Goal: Check status

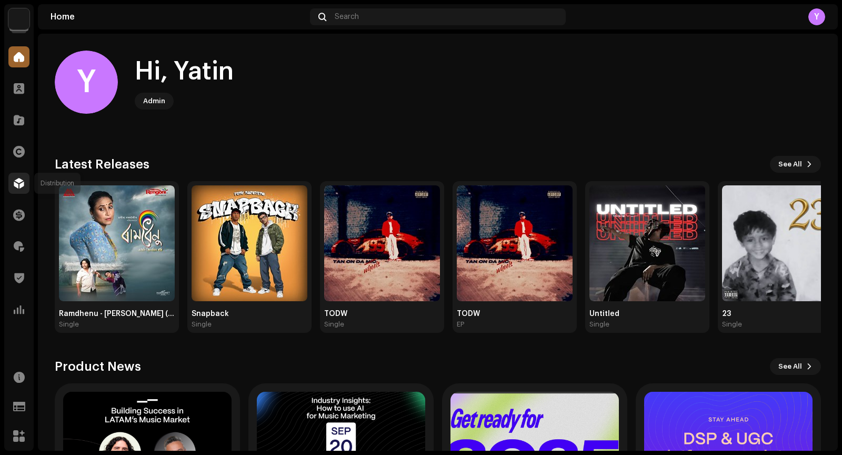
click at [16, 188] on div at bounding box center [18, 183] width 21 height 21
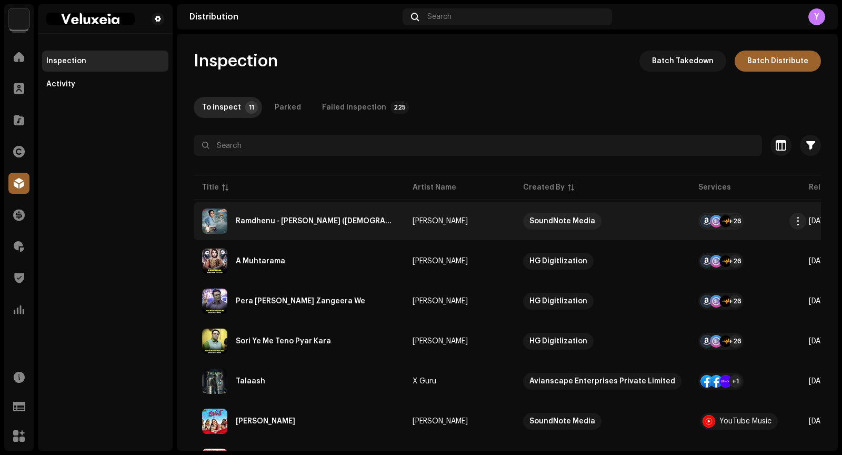
click at [250, 219] on div "Ramdhenu - Edhani Jilmil Hahi (Female)" at bounding box center [316, 220] width 160 height 7
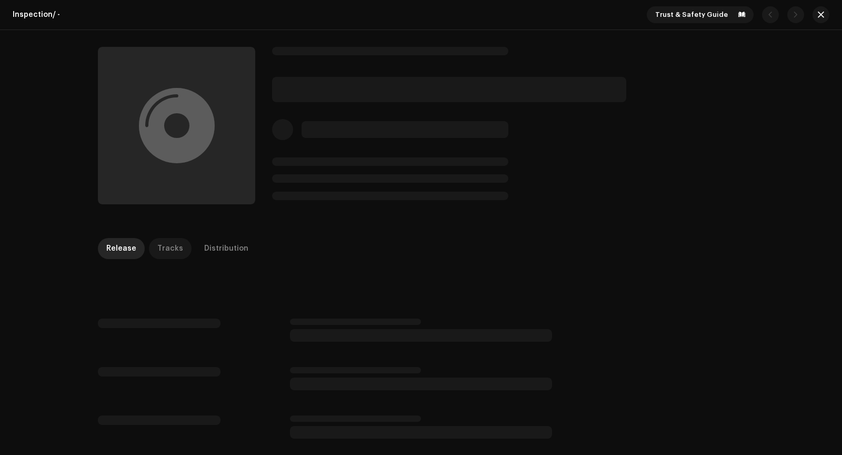
click at [171, 252] on div "Tracks" at bounding box center [170, 248] width 26 height 21
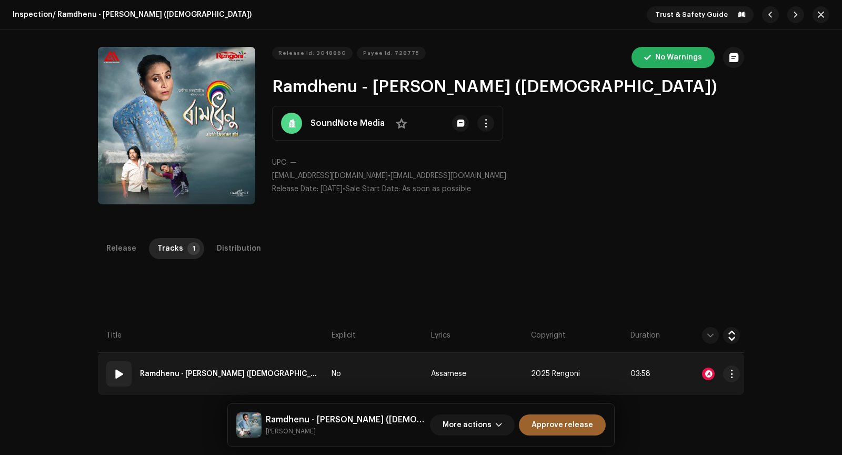
click at [705, 375] on div at bounding box center [708, 373] width 13 height 13
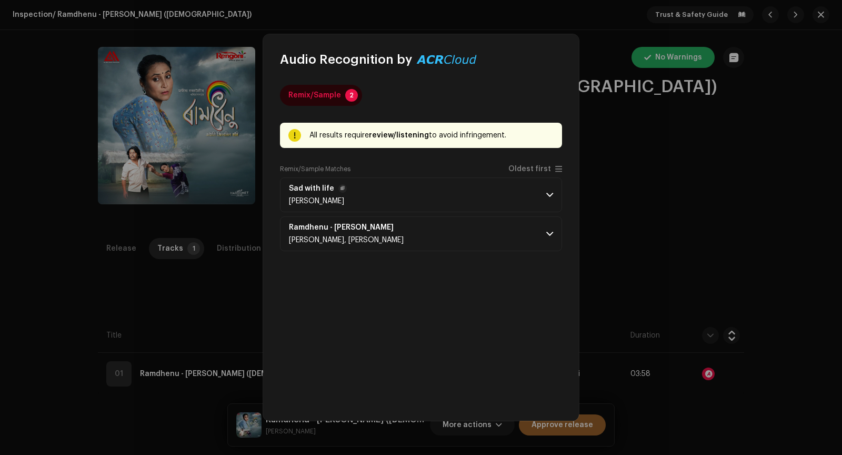
click at [408, 182] on p-accordion-header "Sad with life Yuda pratama" at bounding box center [421, 194] width 282 height 35
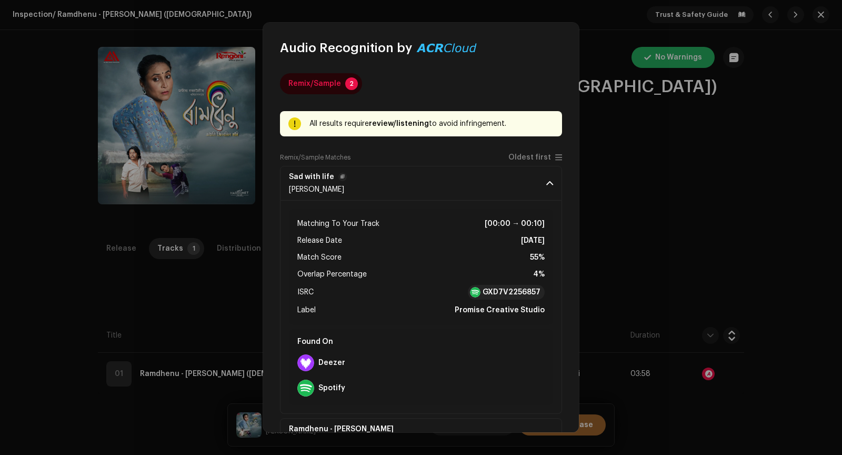
click at [408, 181] on p-accordion-header "Sad with life Yuda pratama" at bounding box center [421, 183] width 282 height 35
